Goal: Information Seeking & Learning: Check status

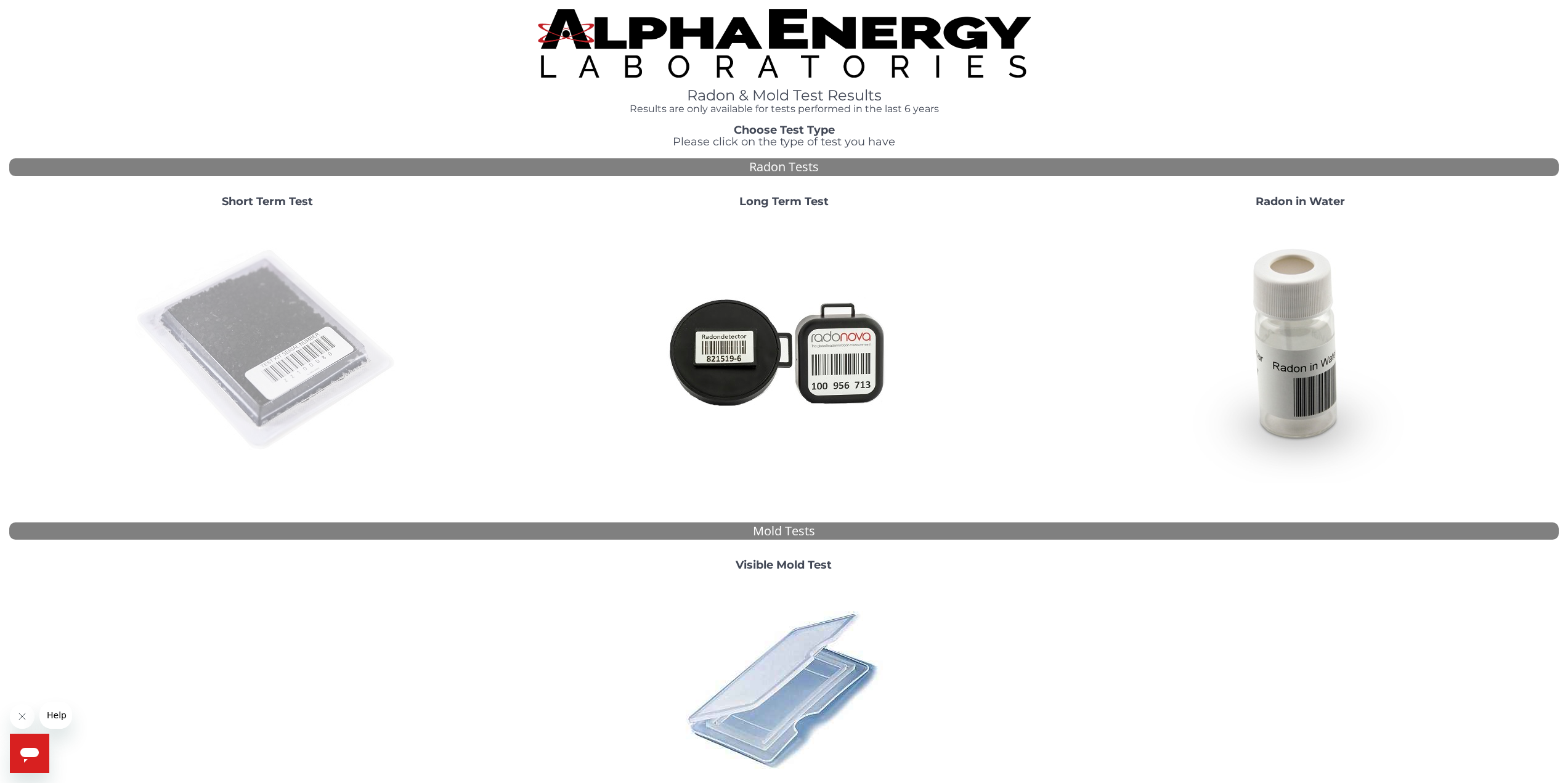
click at [310, 317] on img at bounding box center [268, 351] width 265 height 265
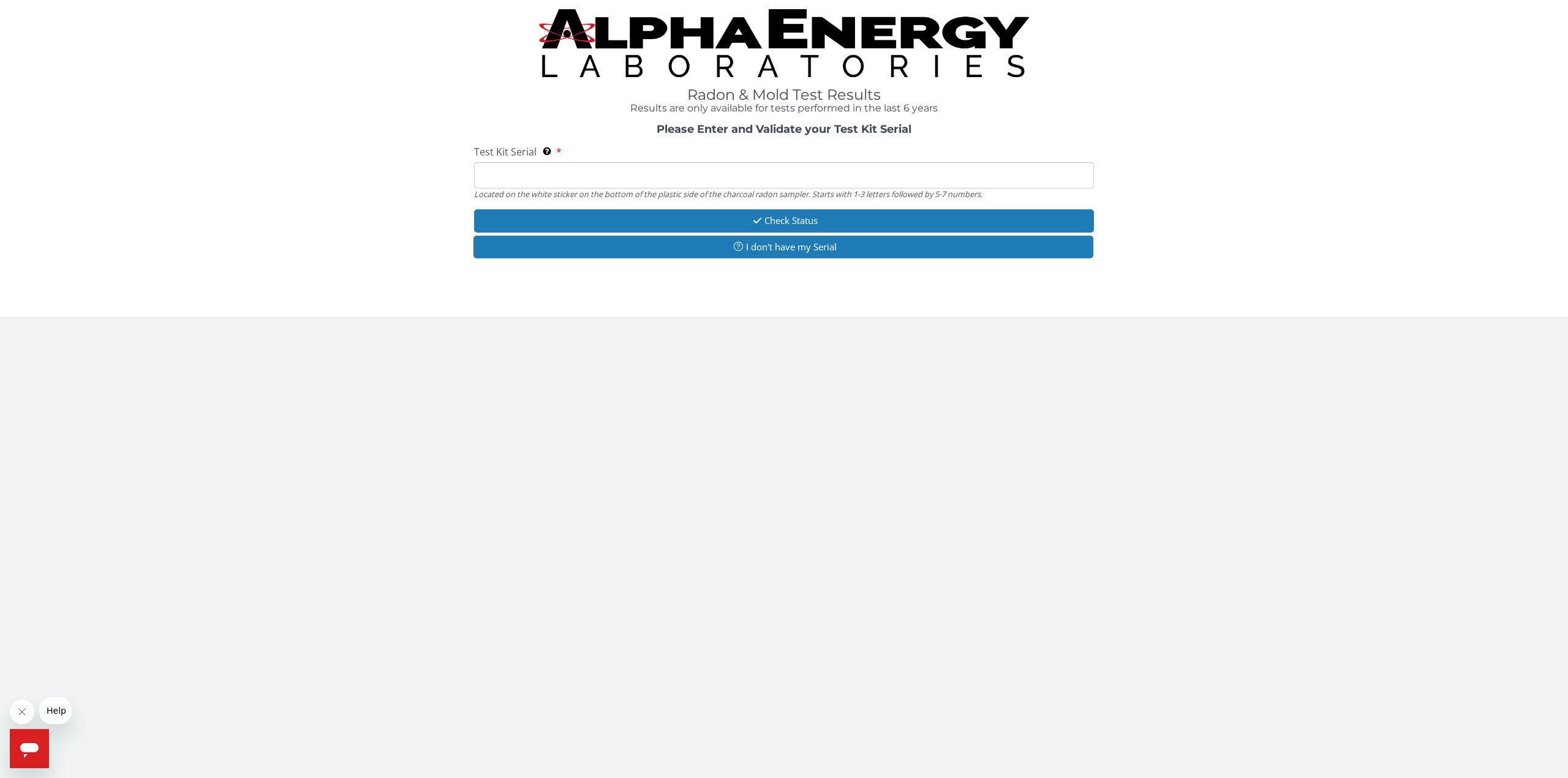
click at [585, 158] on div "Test Kit Serial Located on the white sticker on the bottom of the plastic side …" at bounding box center [784, 172] width 620 height 54
click at [687, 181] on input "Test Kit Serial Located on the white sticker on the bottom of the plastic side …" at bounding box center [784, 175] width 620 height 27
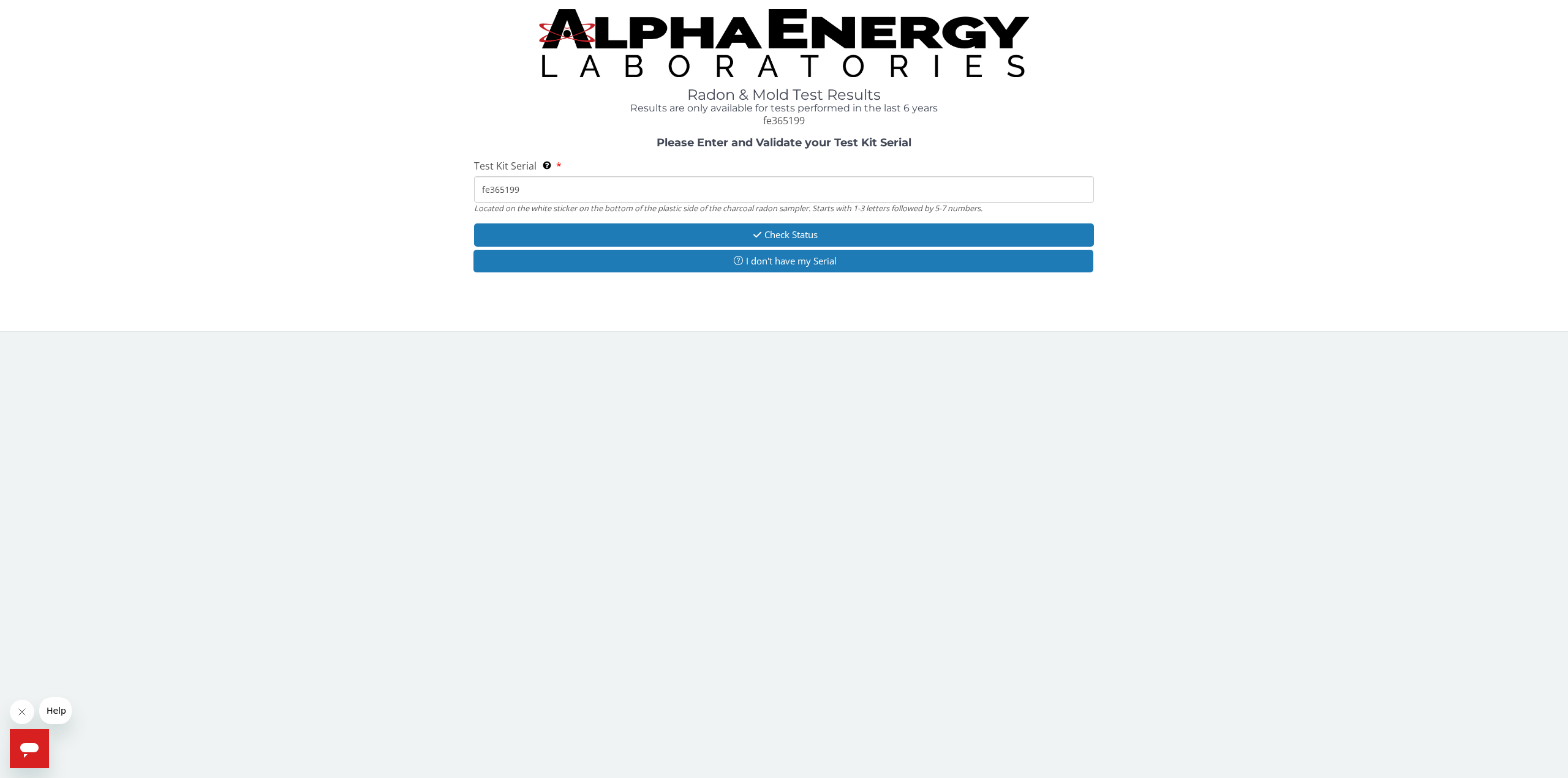
type input "fe365199"
click at [783, 239] on button "Check Status" at bounding box center [784, 235] width 620 height 23
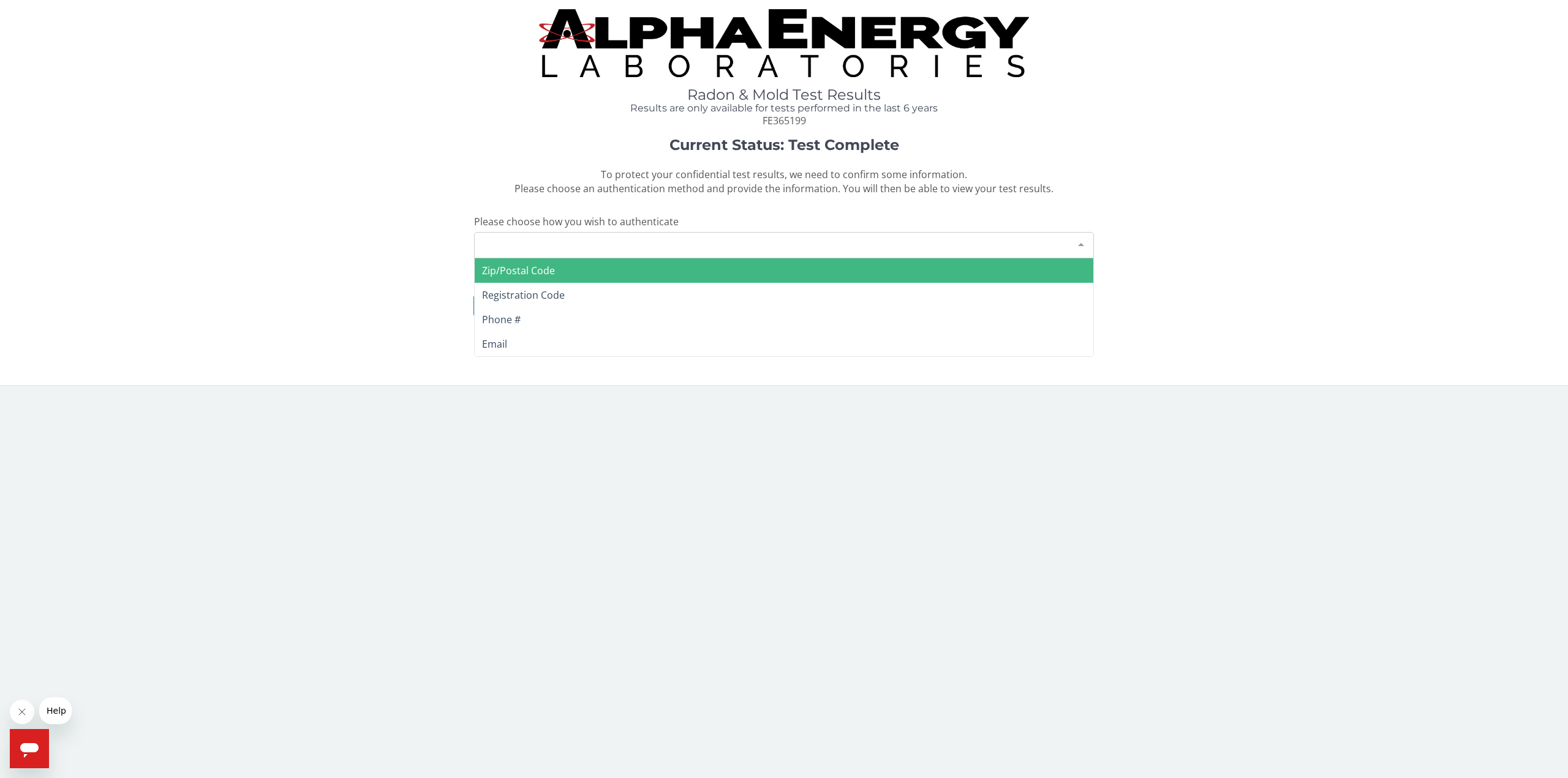
click at [783, 239] on div "Please make a selection" at bounding box center [784, 245] width 620 height 27
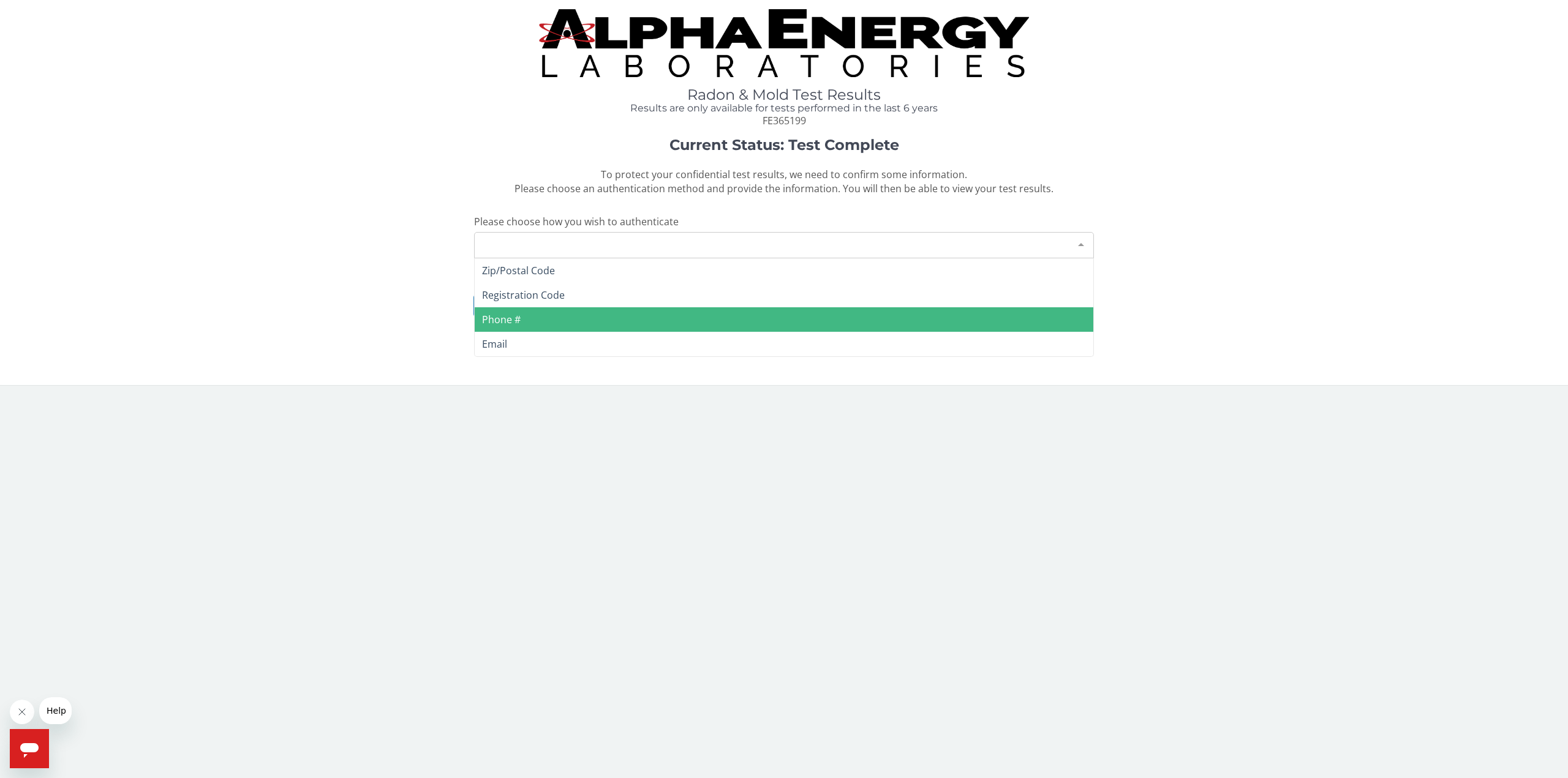
click at [647, 315] on span "Phone #" at bounding box center [784, 319] width 618 height 25
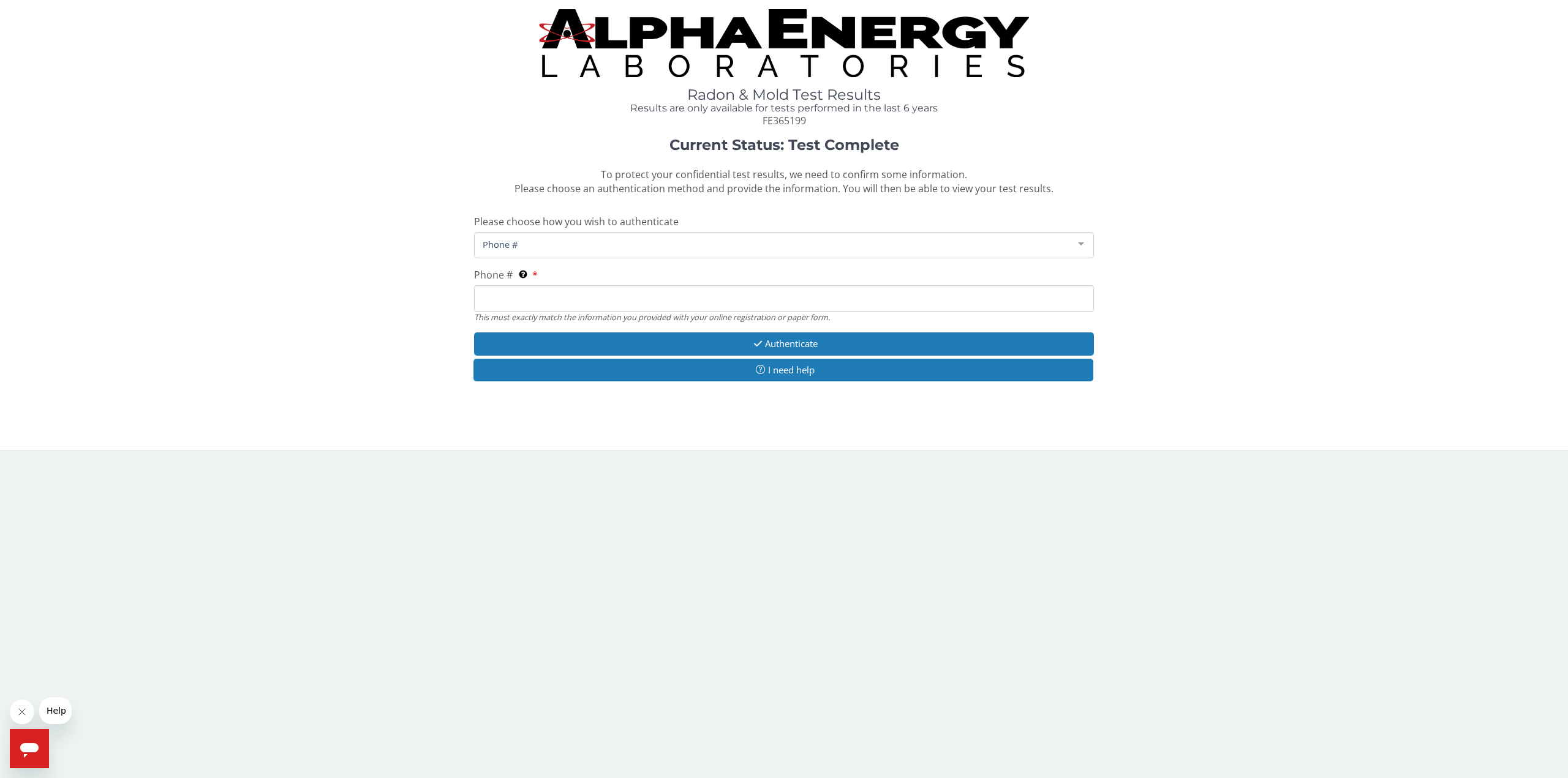
click at [623, 302] on input "Phone # This must exactly match the information you provided with your online r…" at bounding box center [784, 298] width 620 height 27
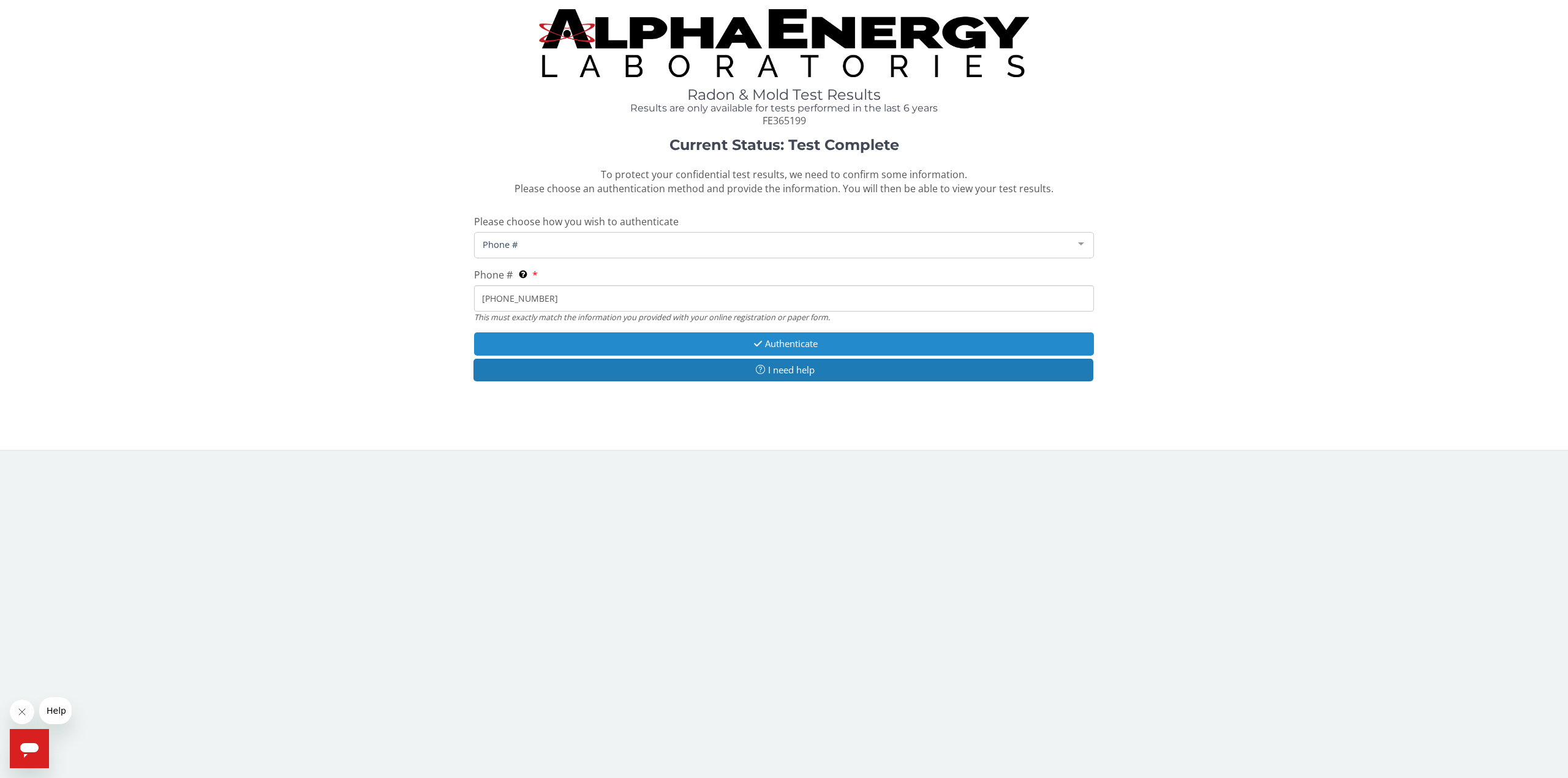
type input "[PHONE_NUMBER]"
click at [794, 347] on button "Authenticate" at bounding box center [784, 343] width 620 height 23
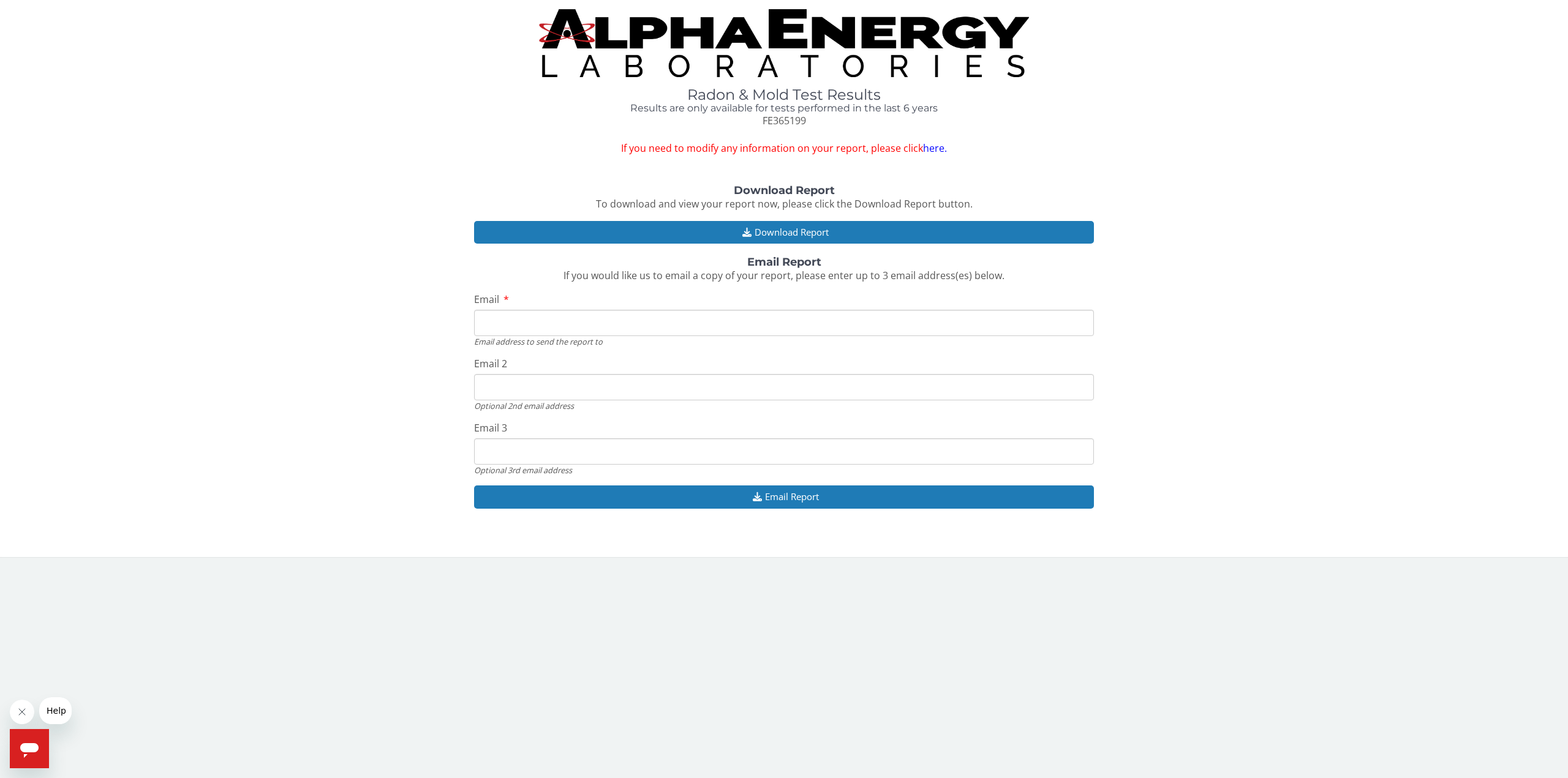
click at [937, 147] on link "here." at bounding box center [935, 148] width 24 height 14
